Goal: Check status: Check status

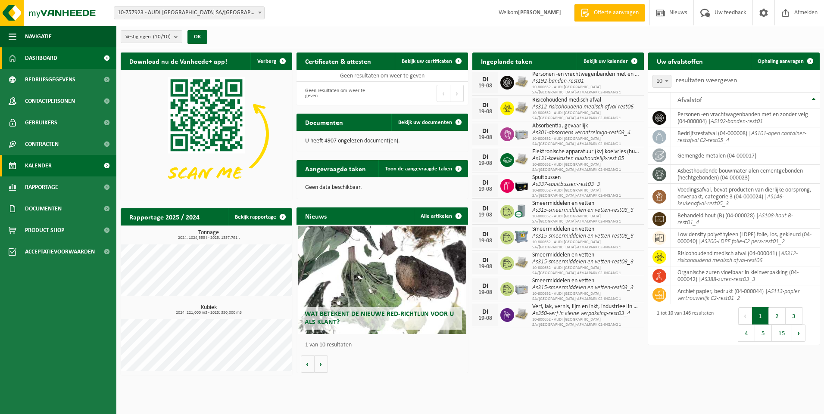
click at [31, 159] on span "Kalender" at bounding box center [38, 166] width 27 height 22
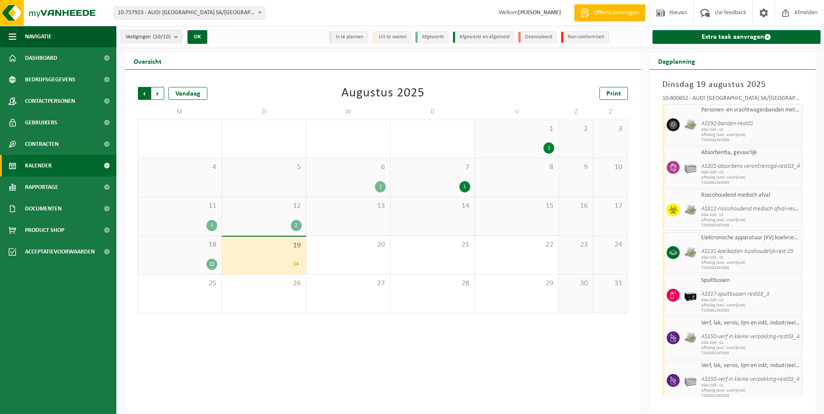
click at [158, 95] on span "Volgende" at bounding box center [157, 93] width 13 height 13
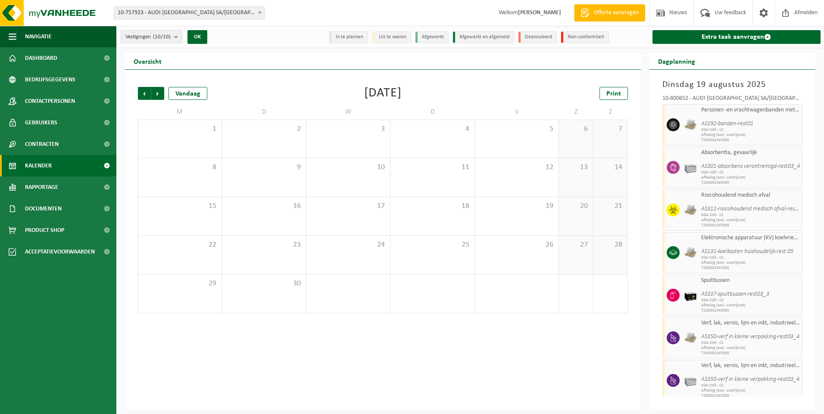
click at [299, 83] on div "Vorige Volgende Vandaag [DATE] Print M D W D V Z Z 1 2 3 4 5 6 7 8 9 10 11 12 1…" at bounding box center [383, 200] width 498 height 244
click at [148, 95] on span "Vorige" at bounding box center [144, 93] width 13 height 13
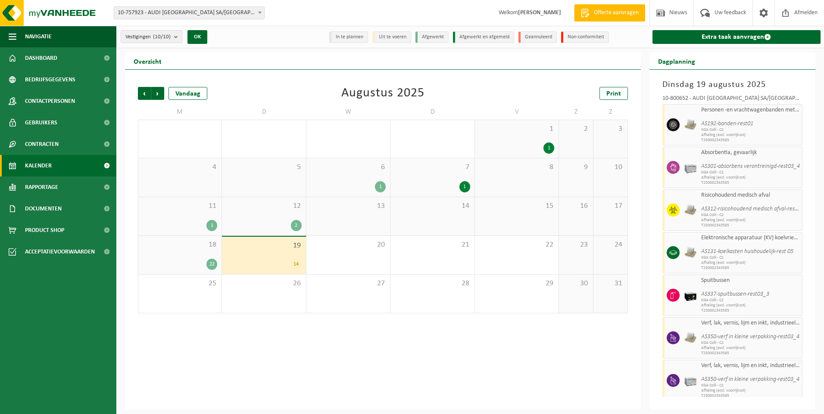
click at [317, 92] on div "Vorige Volgende Vandaag [DATE] Print" at bounding box center [383, 93] width 490 height 13
click at [149, 90] on span "Vorige" at bounding box center [144, 93] width 13 height 13
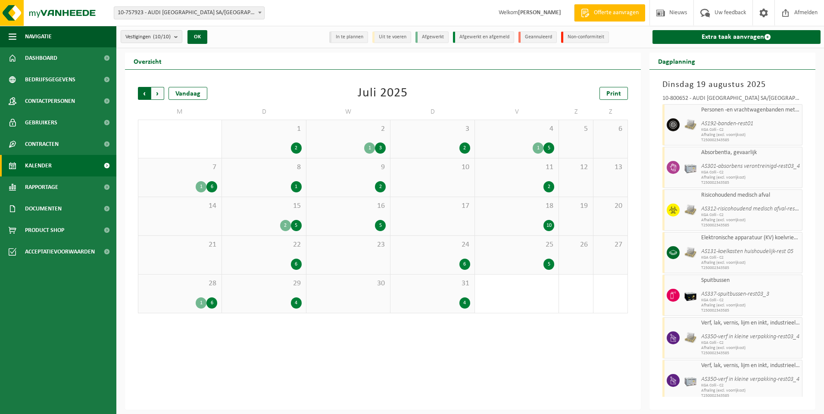
click at [155, 93] on span "Volgende" at bounding box center [157, 93] width 13 height 13
